Goal: Obtain resource: Obtain resource

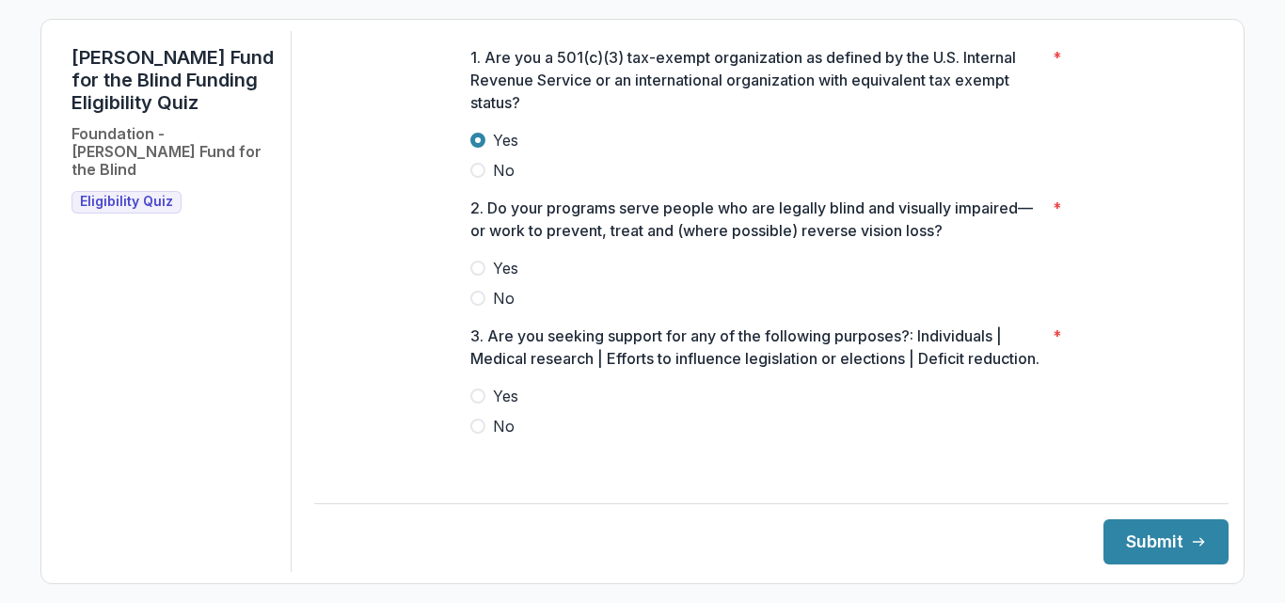
click at [471, 276] on span at bounding box center [477, 267] width 15 height 15
click at [475, 434] on span at bounding box center [477, 425] width 15 height 15
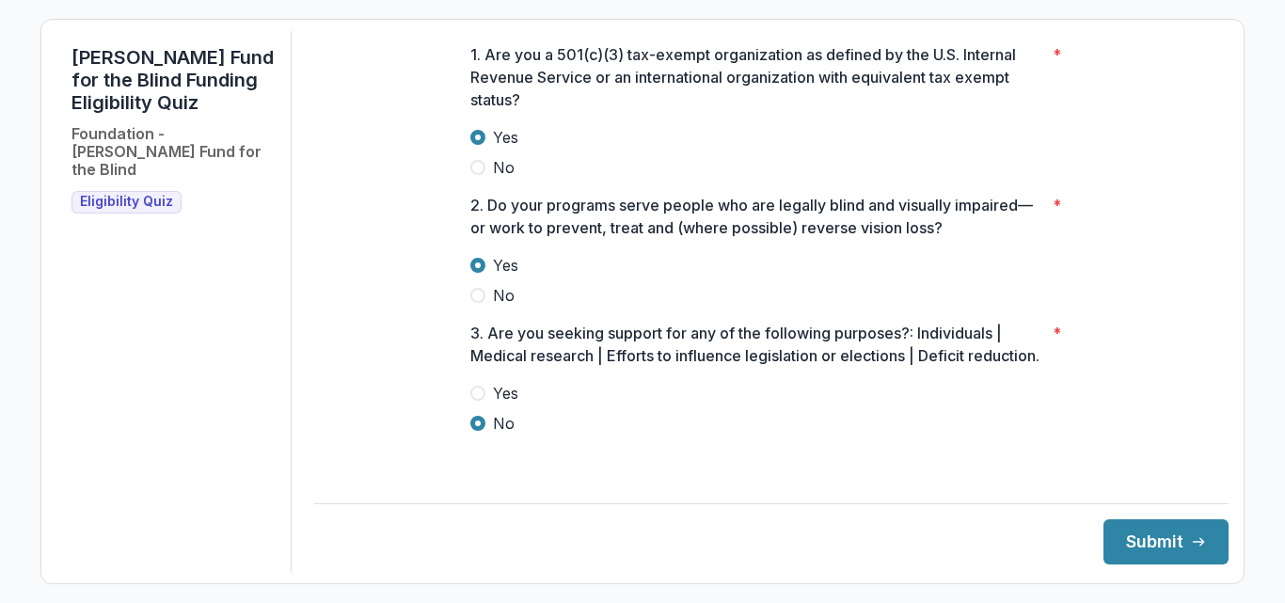
scroll to position [25, 0]
click at [1138, 547] on button "Submit" at bounding box center [1165, 541] width 125 height 45
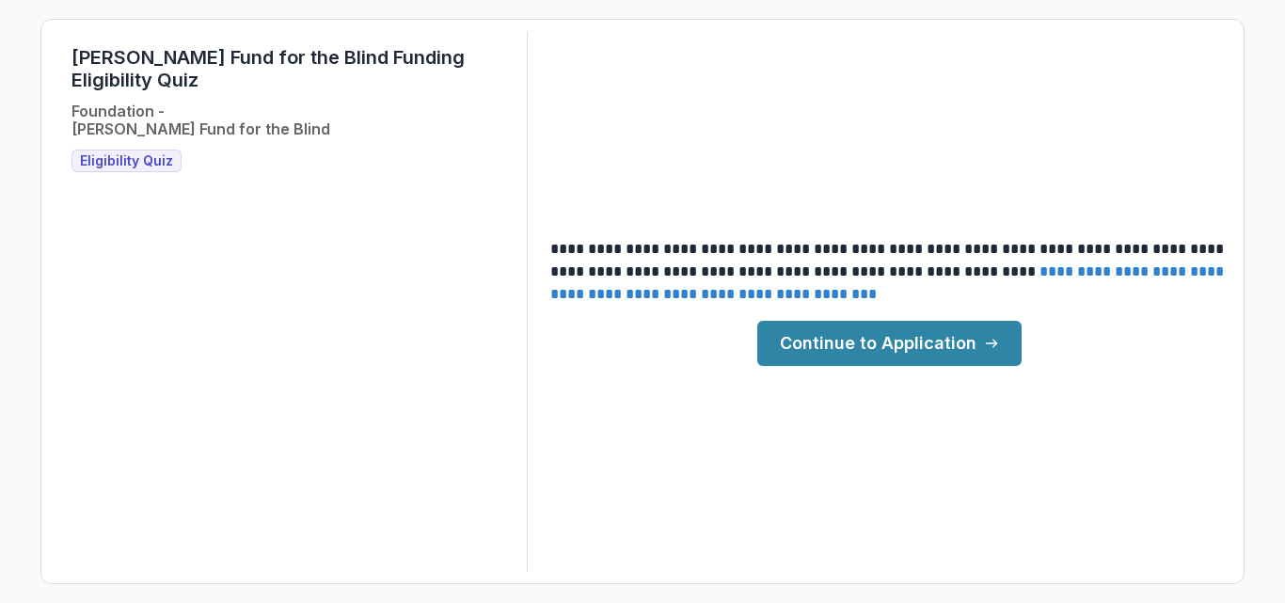
click at [686, 297] on link "**********" at bounding box center [888, 282] width 677 height 37
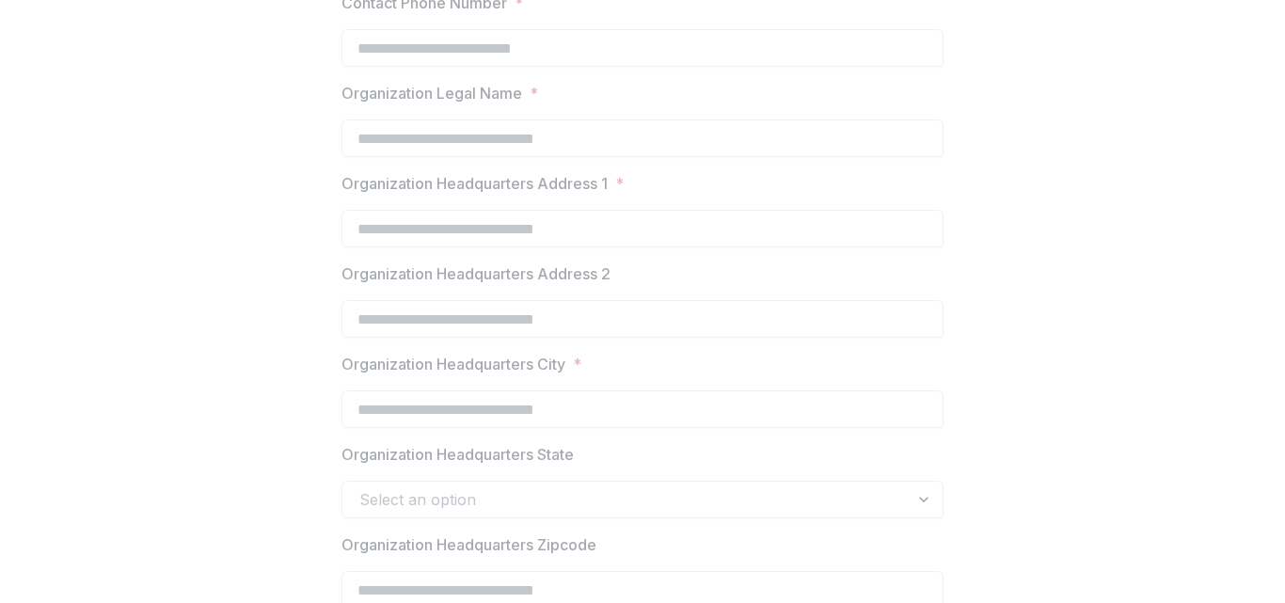
scroll to position [752, 0]
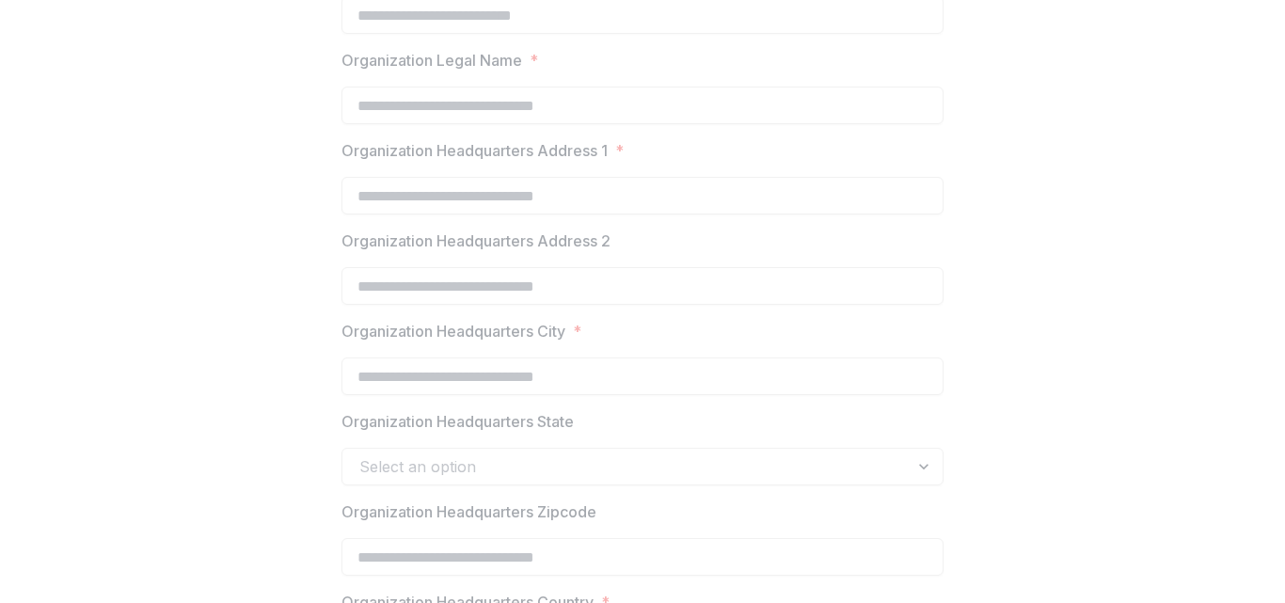
click at [923, 464] on div "Select an option" at bounding box center [642, 467] width 602 height 38
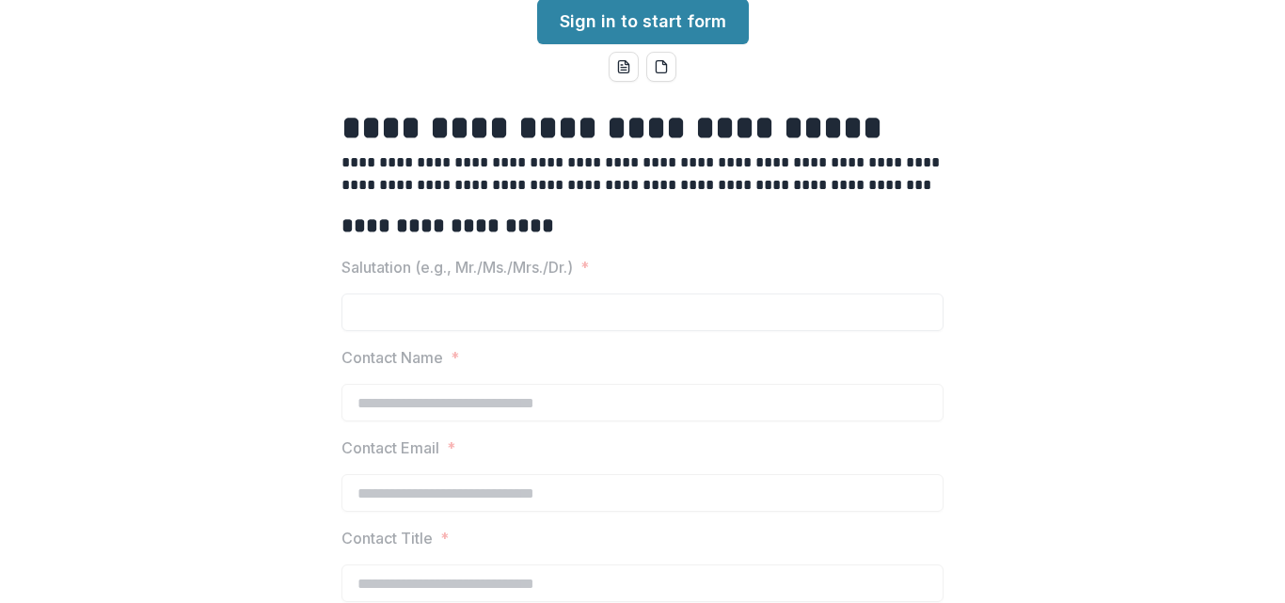
scroll to position [0, 0]
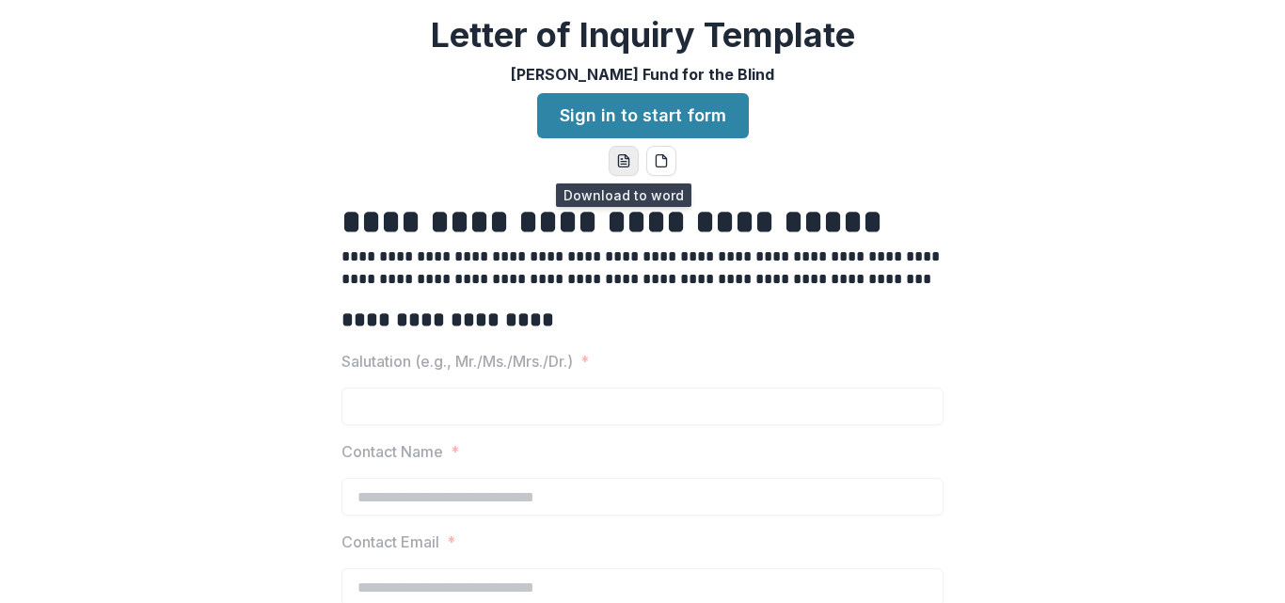
click at [624, 167] on icon "word-download" at bounding box center [623, 161] width 10 height 12
